Goal: Information Seeking & Learning: Learn about a topic

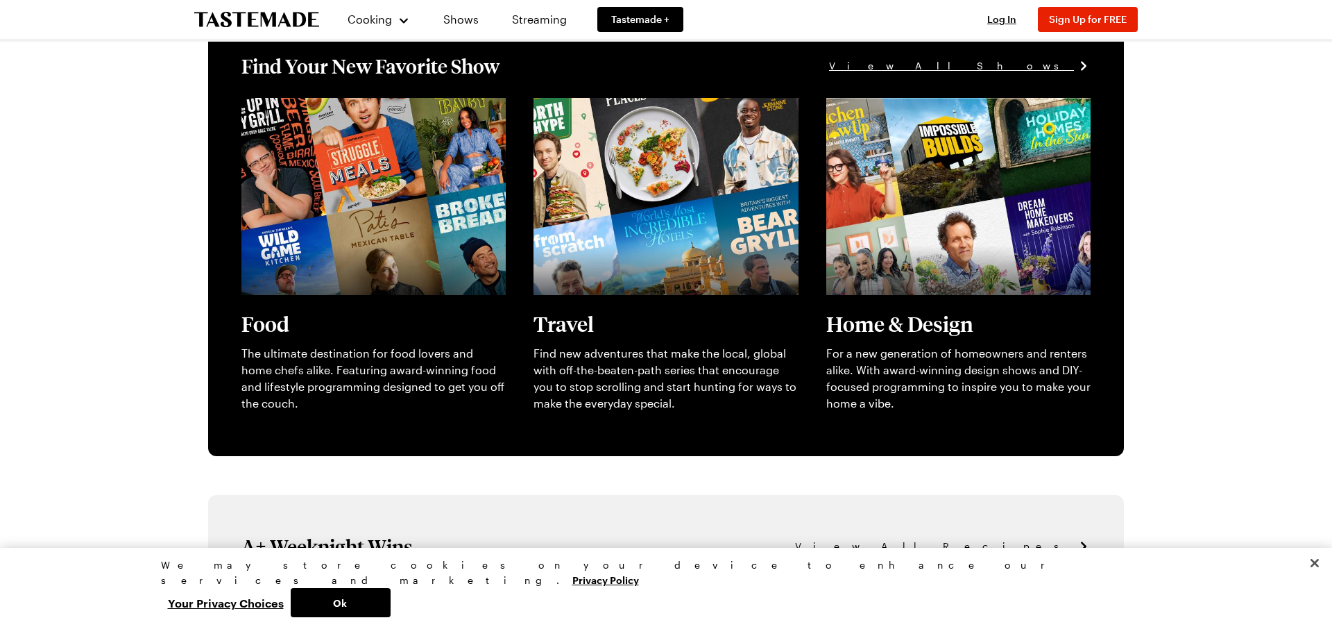
scroll to position [405, 0]
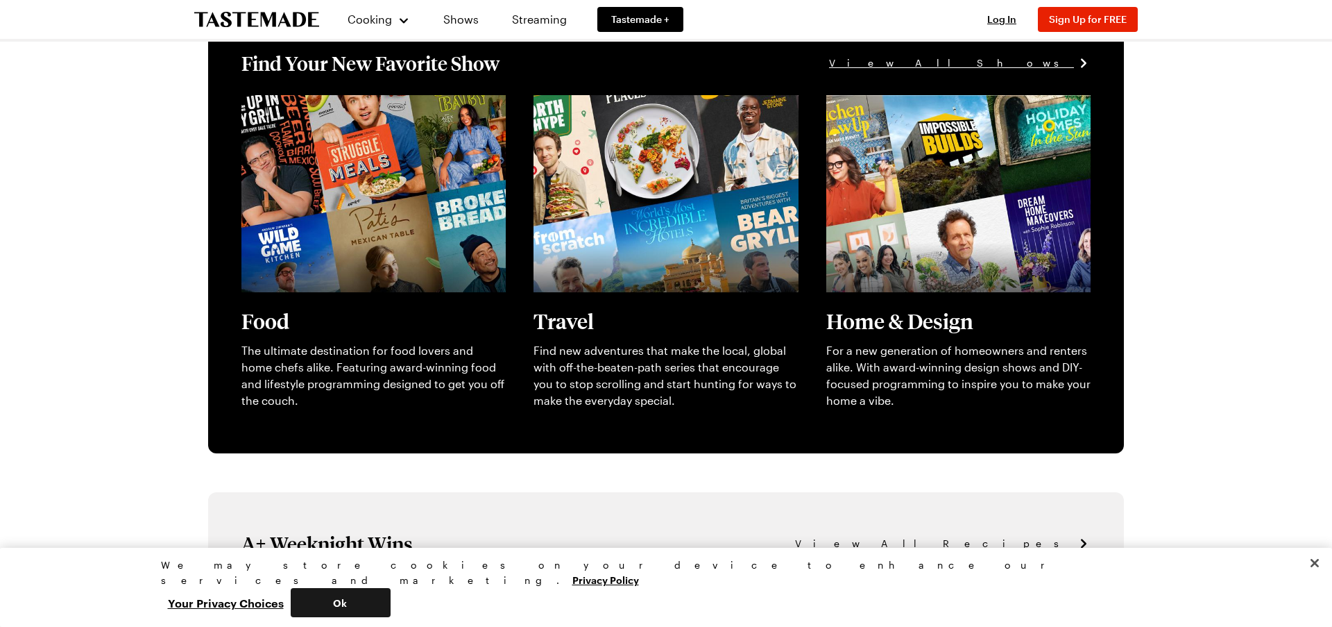
click at [391, 595] on button "Ok" at bounding box center [341, 602] width 100 height 29
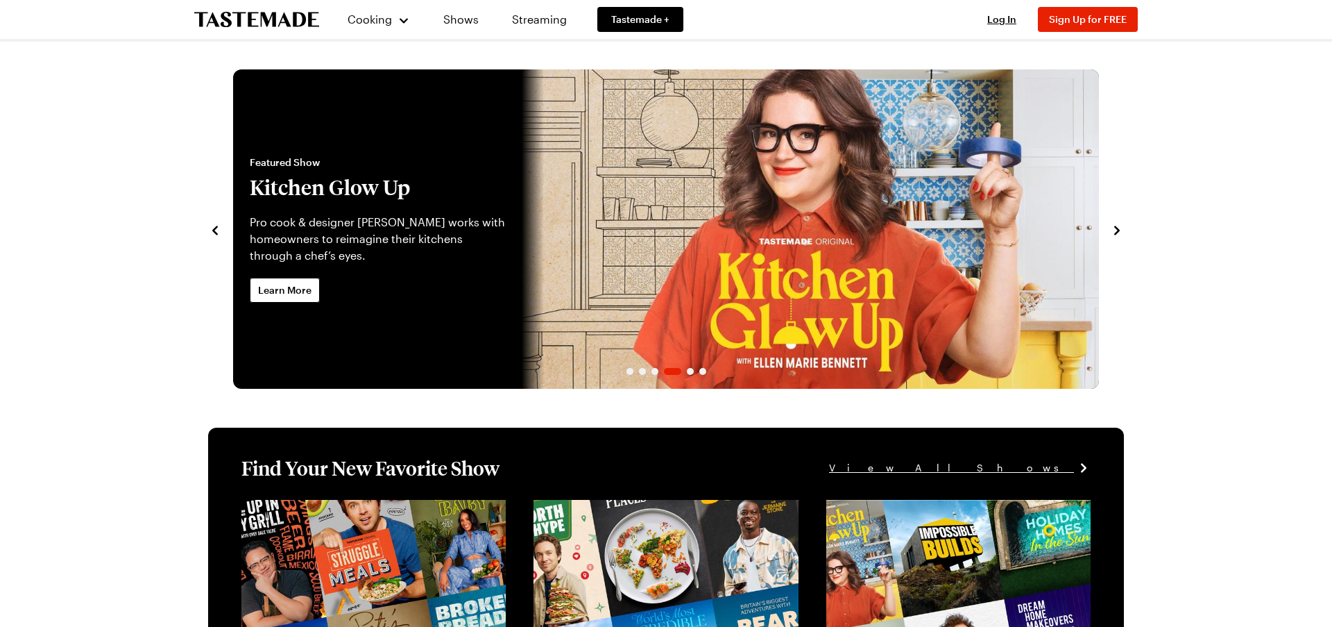
scroll to position [0, 0]
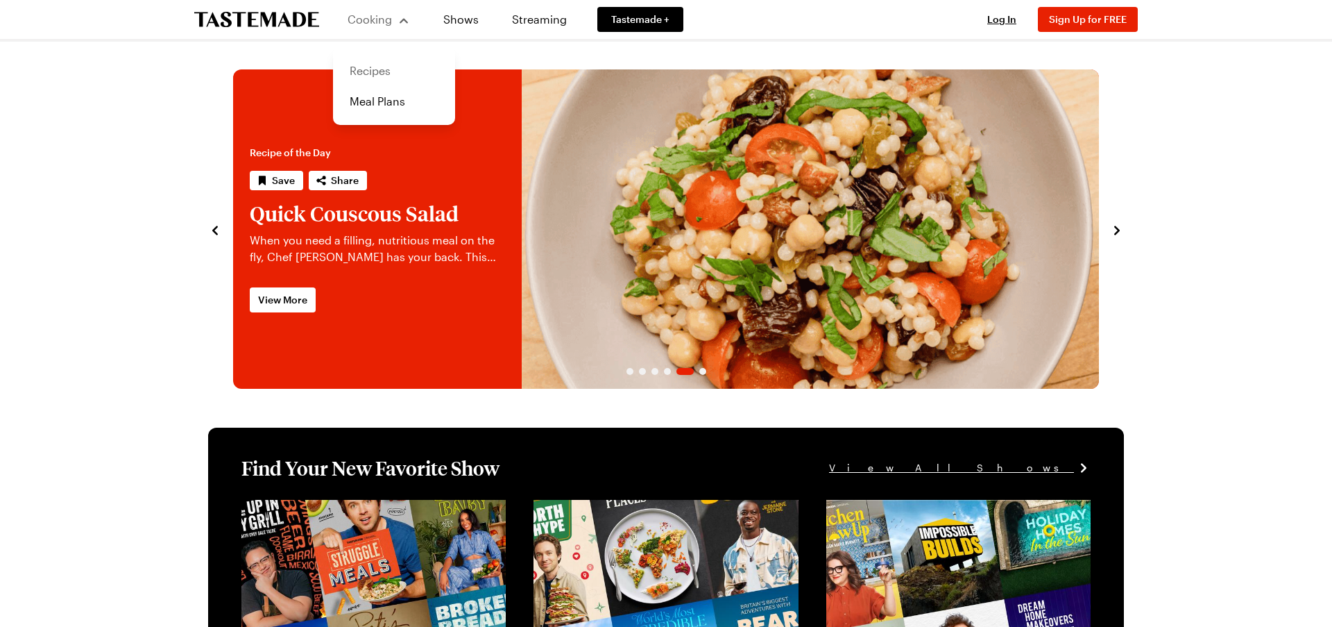
click at [362, 70] on link "Recipes" at bounding box center [393, 71] width 105 height 31
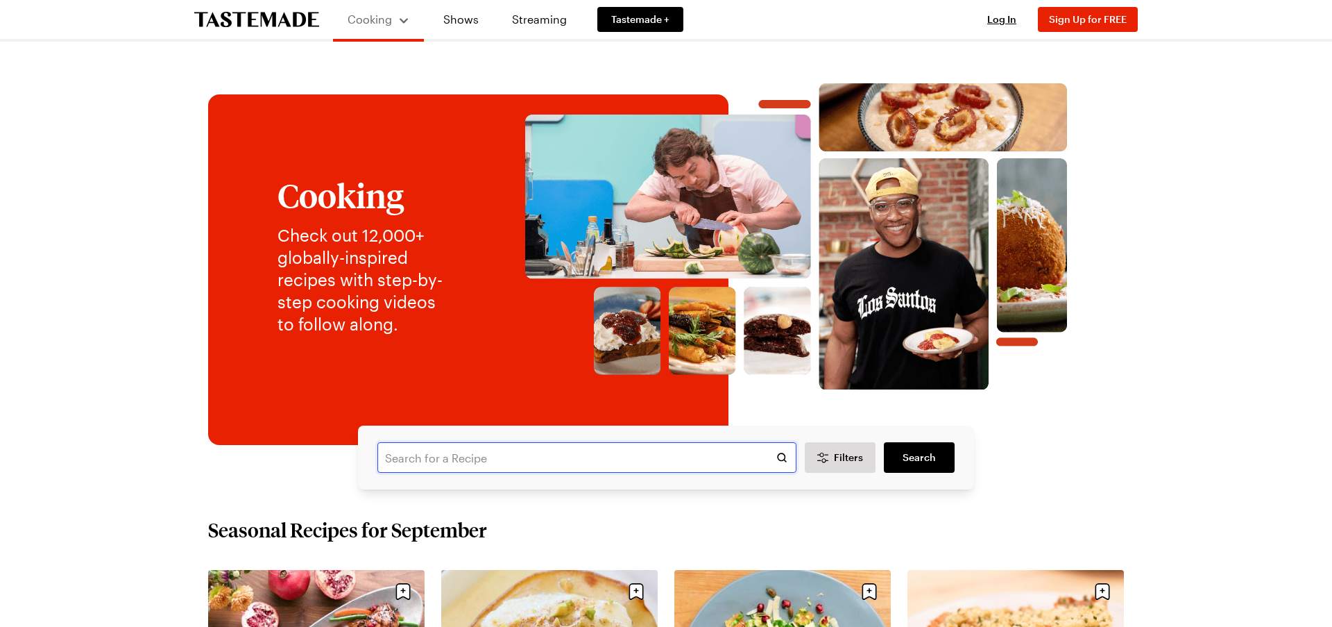
click at [383, 457] on input "text" at bounding box center [586, 457] width 419 height 31
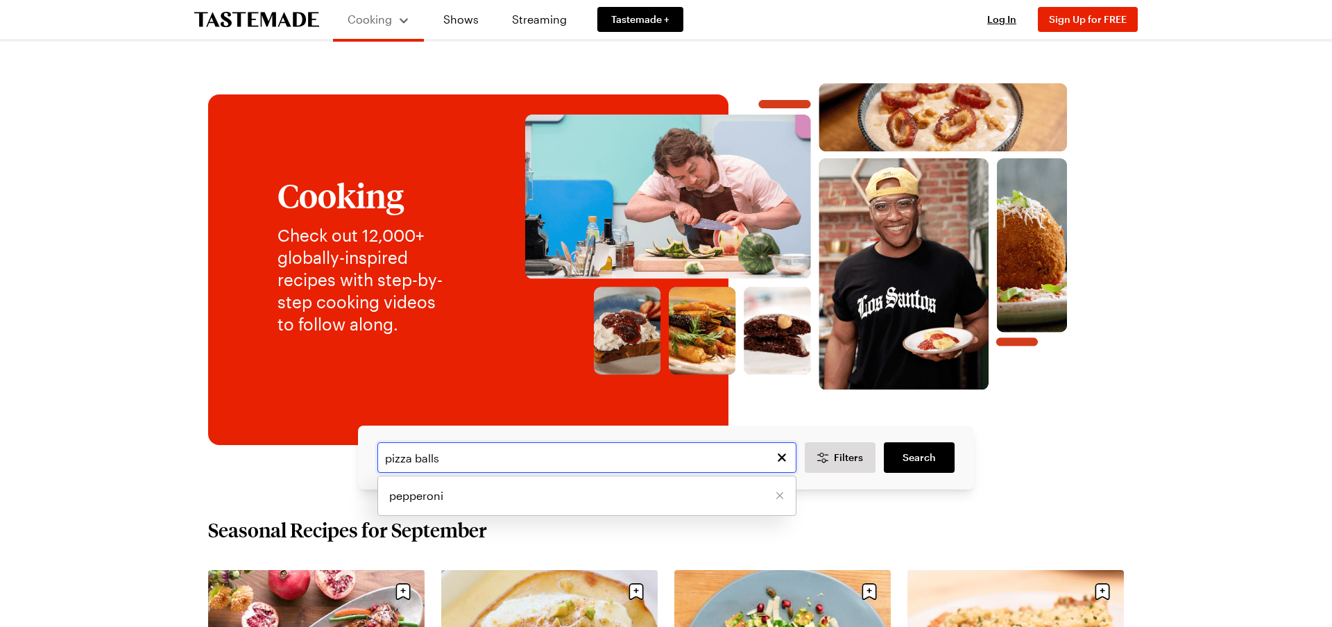
type input "pizza balls"
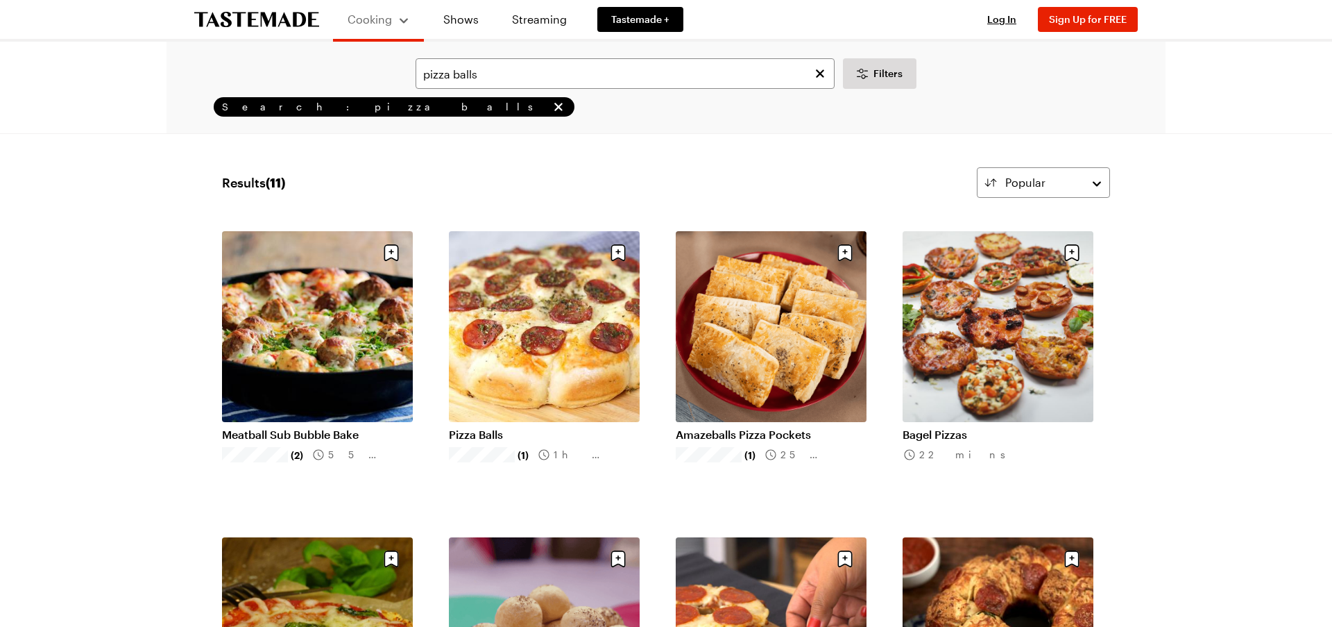
click at [570, 427] on link "Pizza Balls" at bounding box center [544, 434] width 191 height 14
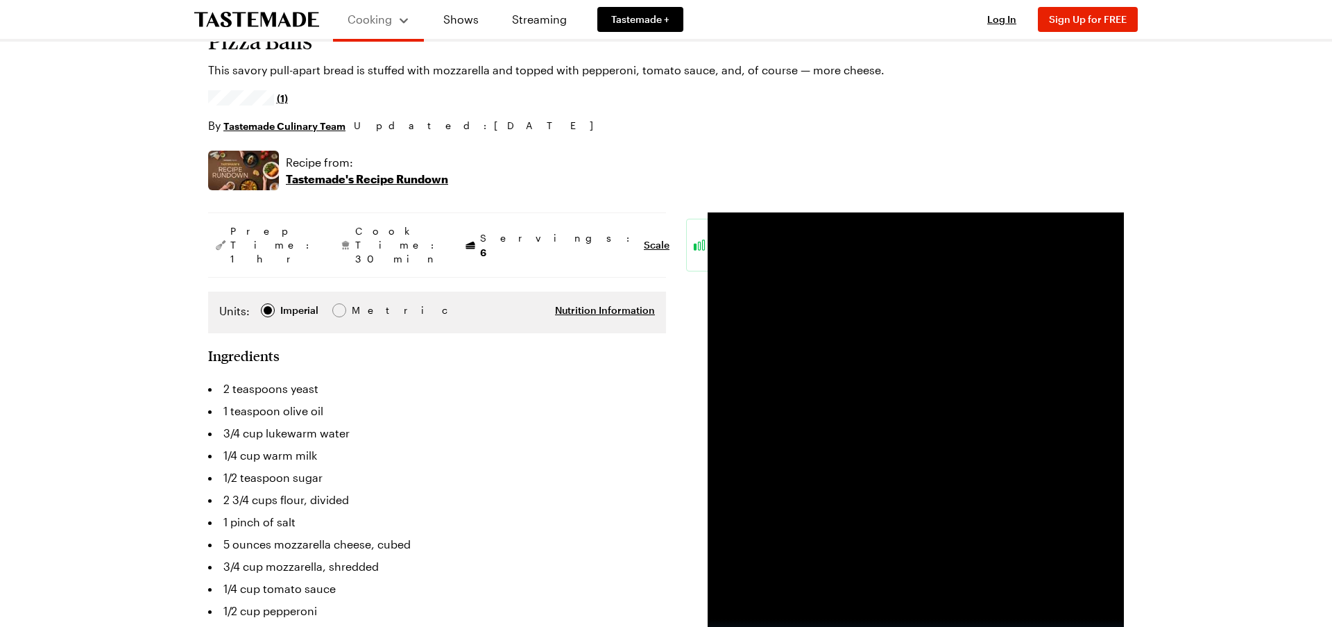
scroll to position [115, 0]
click at [358, 177] on p "Tastemade's Recipe Rundown" at bounding box center [367, 179] width 162 height 17
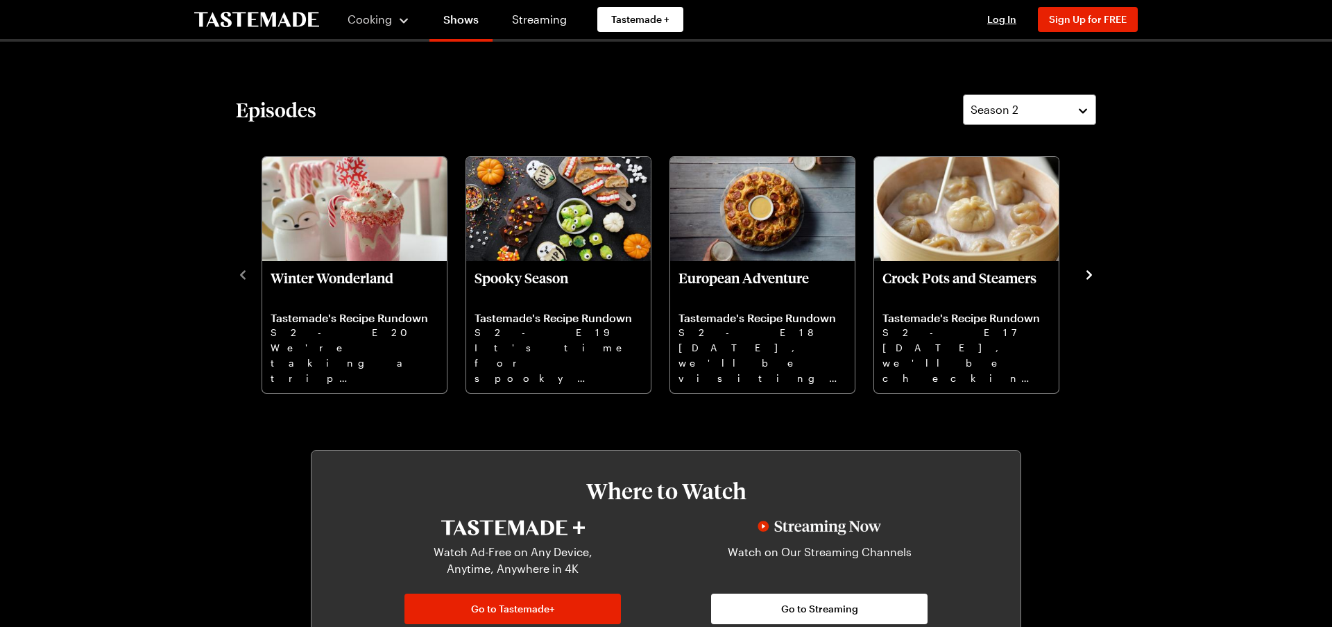
scroll to position [401, 0]
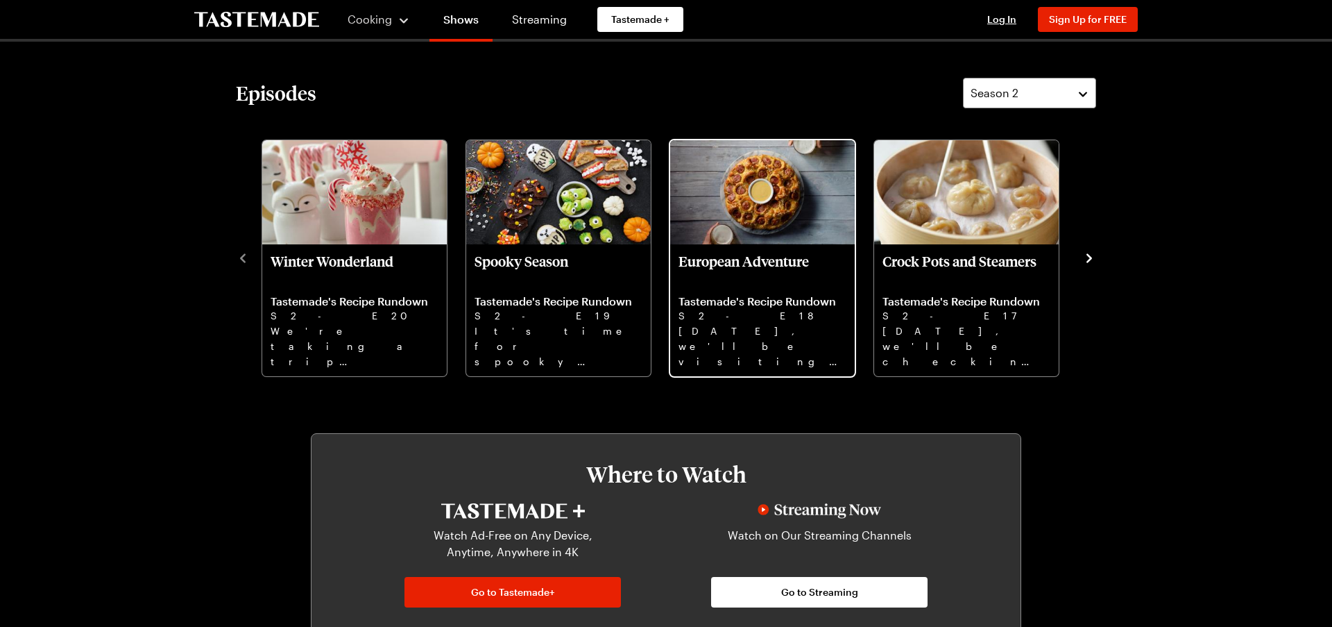
click at [757, 300] on p "Tastemade's Recipe Rundown" at bounding box center [763, 301] width 168 height 14
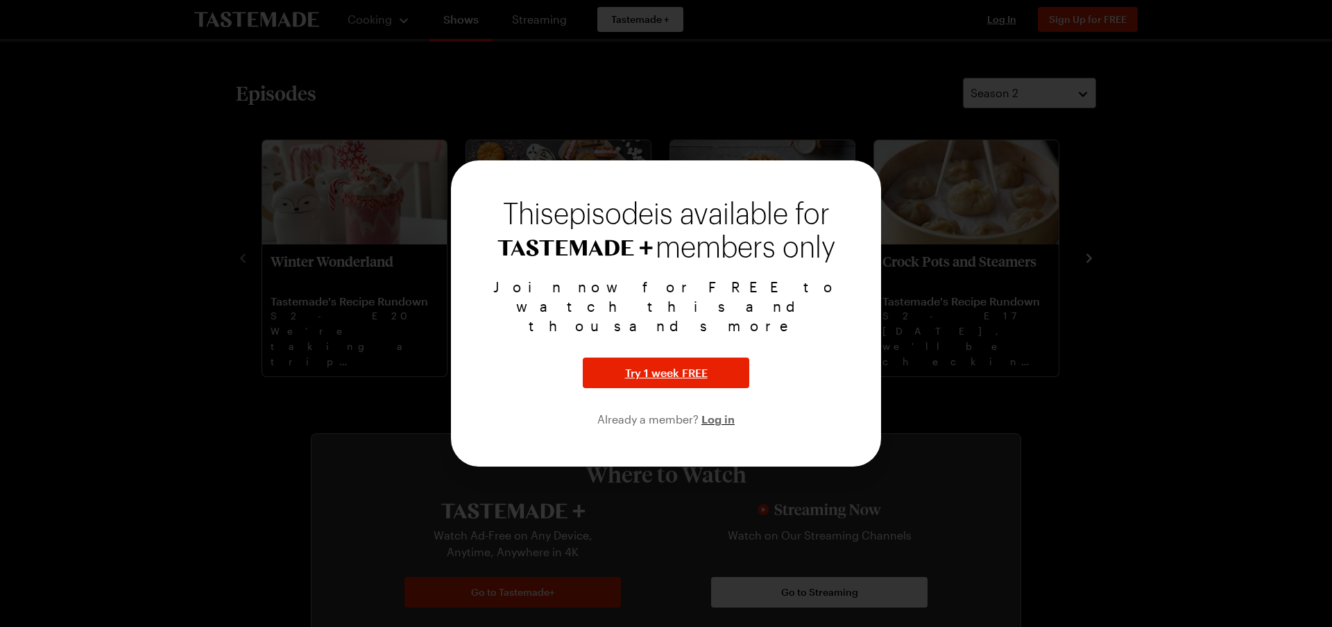
click at [1140, 397] on div at bounding box center [666, 313] width 1332 height 627
